Goal: Task Accomplishment & Management: Complete application form

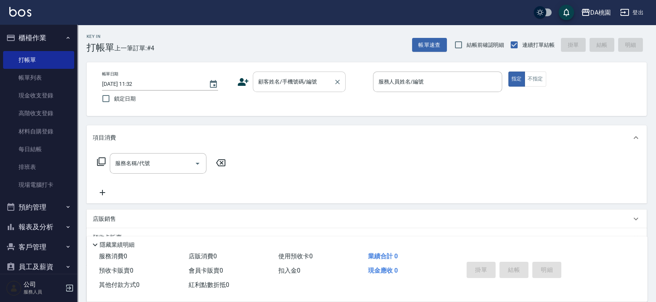
click at [275, 86] on input "顧客姓名/手機號碼/編號" at bounding box center [293, 82] width 74 height 14
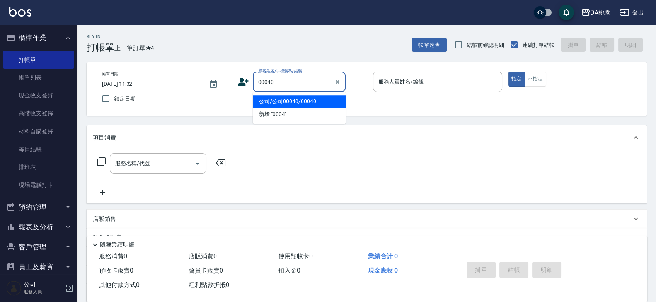
type input "公司/公司00040/00040"
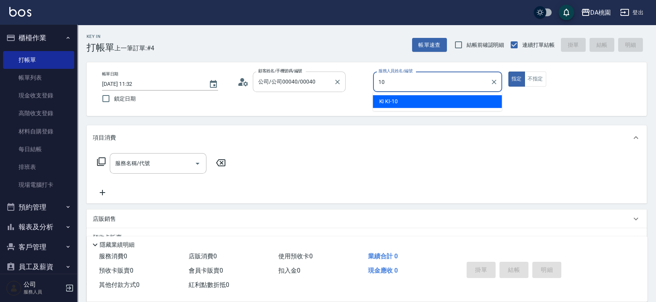
type input "KI KI -10"
type button "true"
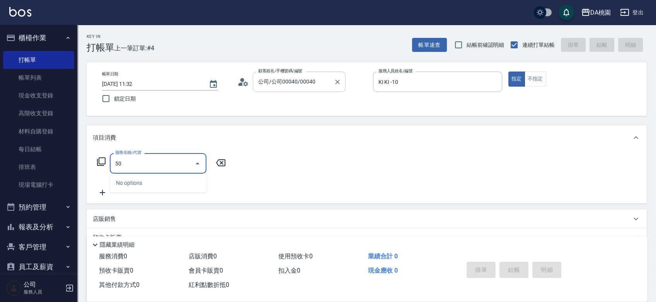
type input "501"
type input "20"
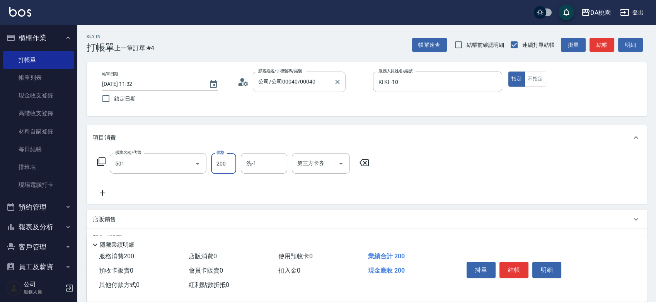
type input "洗髮(互助)(501)"
type input "2"
type input "0"
type input "25"
type input "20"
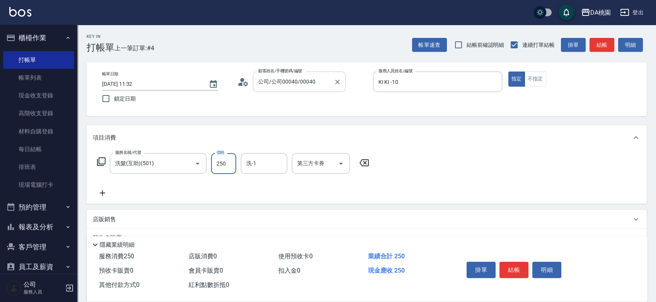
type input "250"
type input "C C-29"
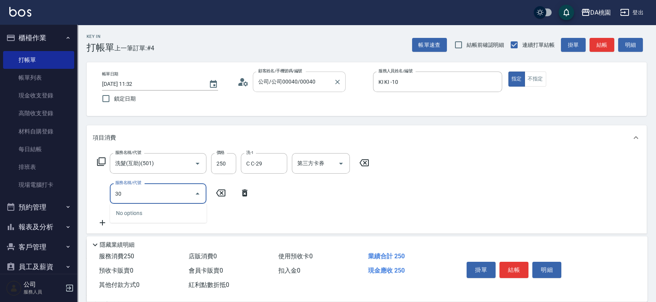
type input "303"
type input "50"
type input "A級剪髮(303)"
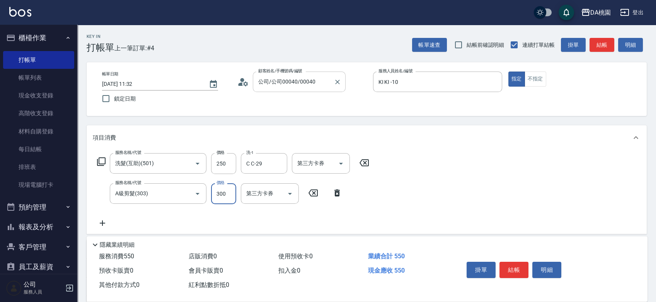
type input "20"
type input "350"
type input "60"
click at [517, 266] on button "結帳" at bounding box center [514, 270] width 29 height 16
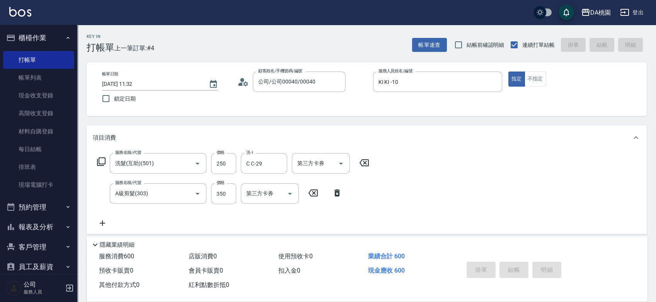
type input "[DATE] 13:14"
type input "0"
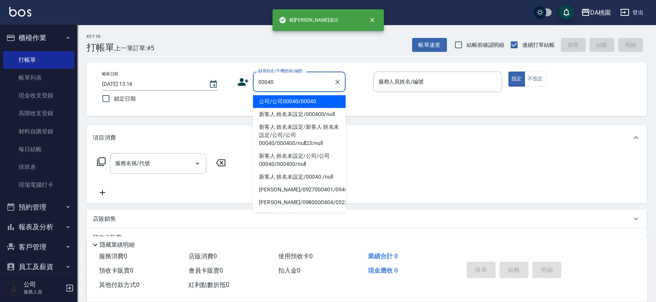
type input "公司/公司00040/00040"
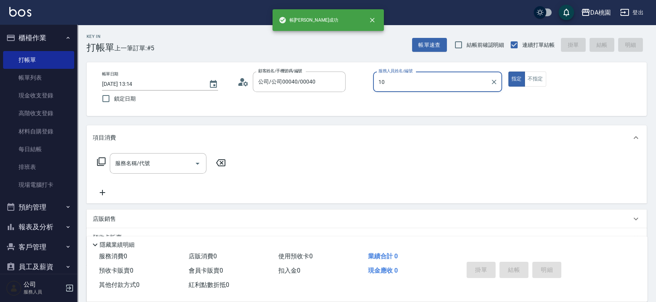
type input "KI KI -10"
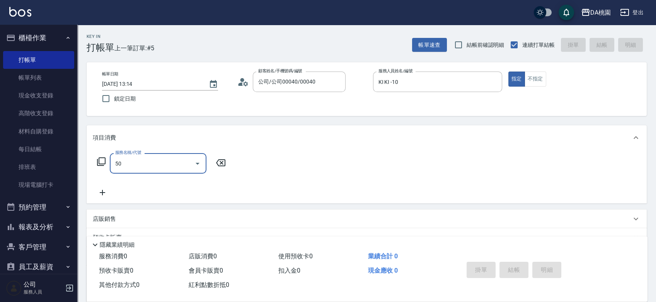
type input "501"
type input "20"
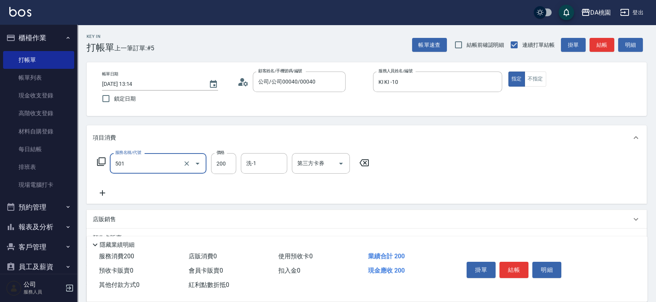
type input "洗髮(互助)(501)"
type input "25"
type input "20"
type input "255"
type input "250"
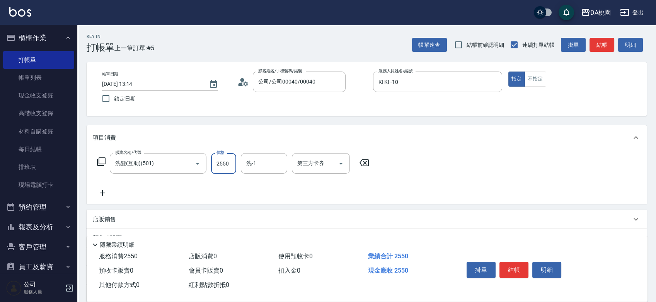
type input "255"
type input "20"
type input "25"
type input "20"
type input "250"
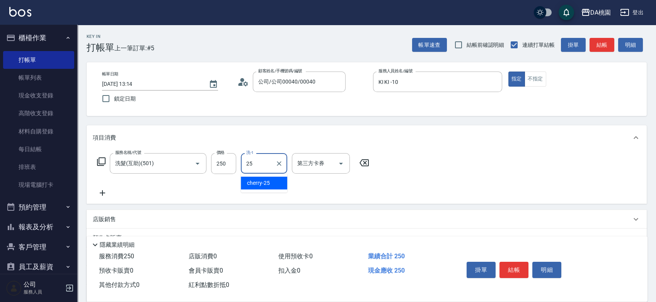
type input "cherry-25"
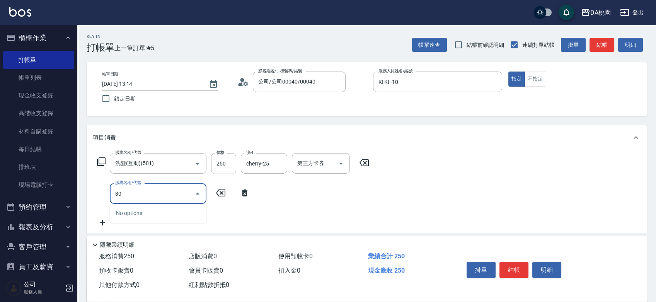
type input "303"
type input "50"
type input "A級剪髮(303)"
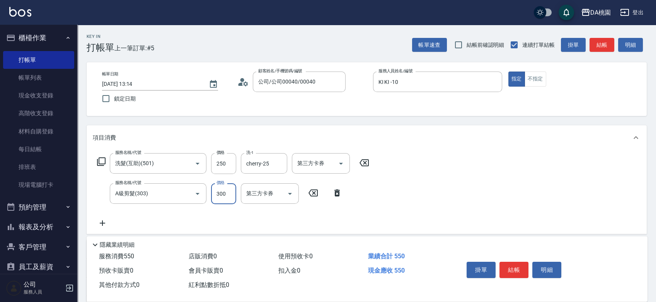
type input "20"
type input "350"
type input "60"
type input "350"
click at [514, 266] on button "結帳" at bounding box center [514, 270] width 29 height 16
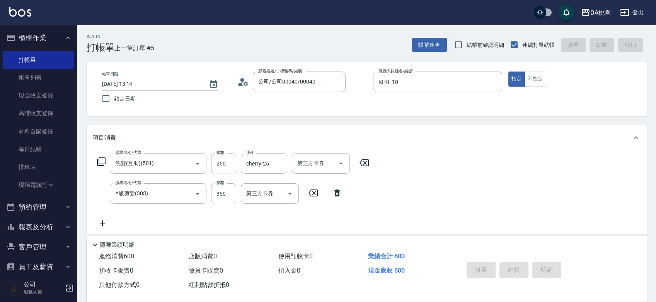
type input "0"
